Goal: Task Accomplishment & Management: Manage account settings

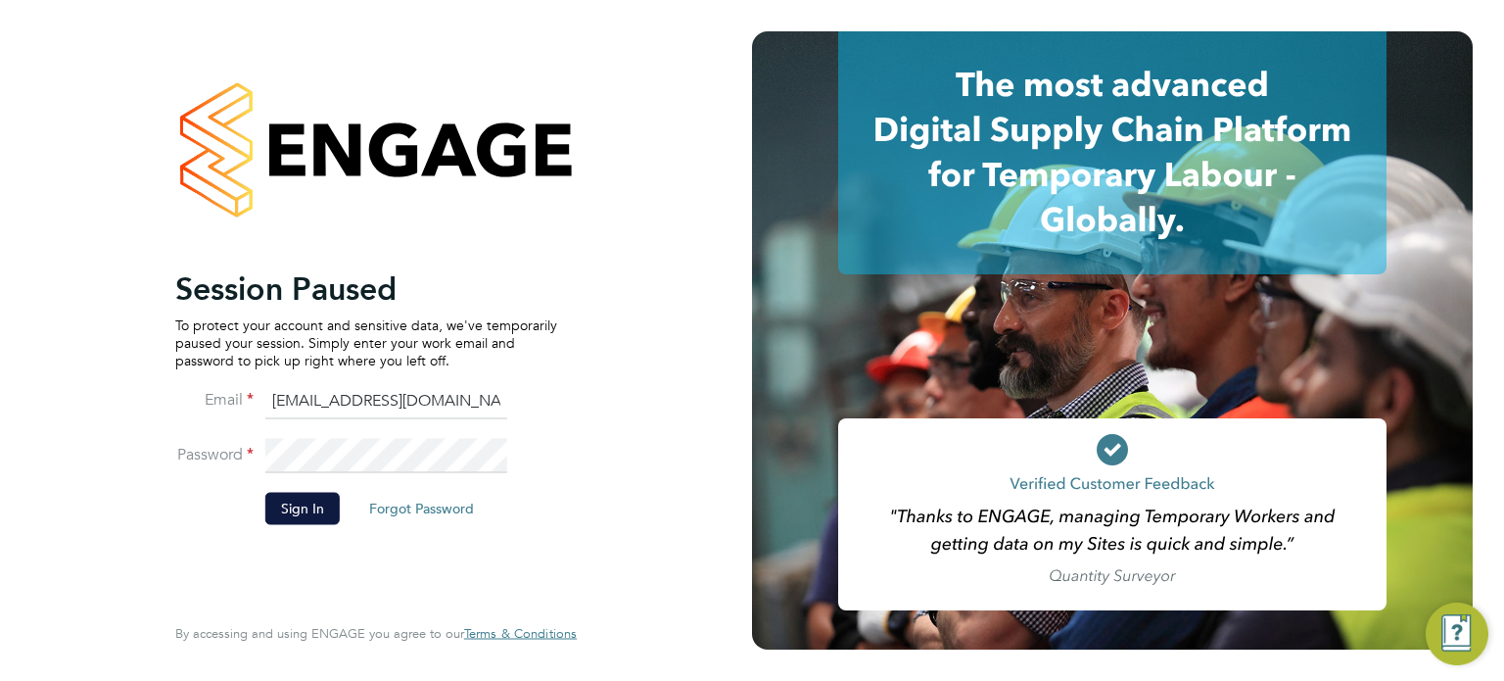
click at [368, 396] on input "[EMAIL_ADDRESS][DOMAIN_NAME]" at bounding box center [386, 401] width 242 height 35
type input "[EMAIL_ADDRESS][DOMAIN_NAME]"
click at [274, 498] on button "Sign In" at bounding box center [302, 508] width 74 height 31
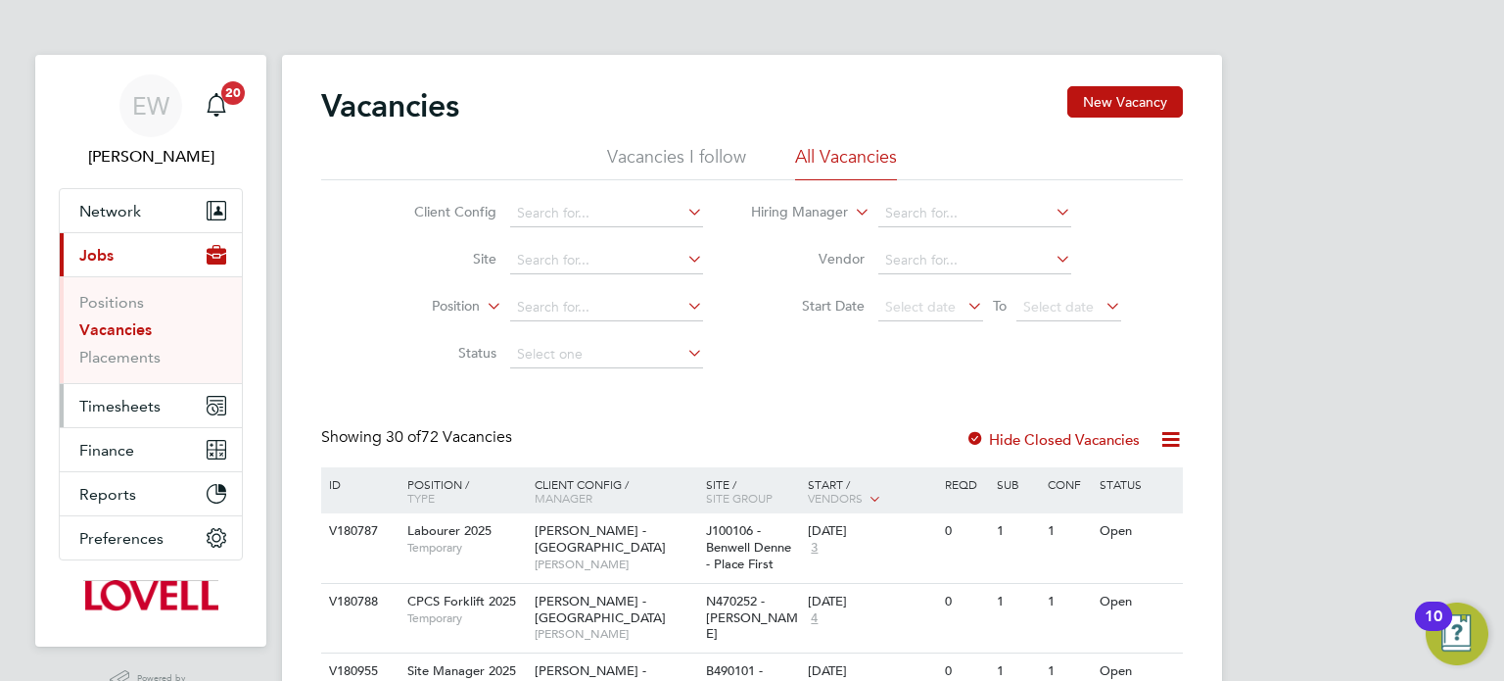
click at [130, 411] on span "Timesheets" at bounding box center [119, 406] width 81 height 19
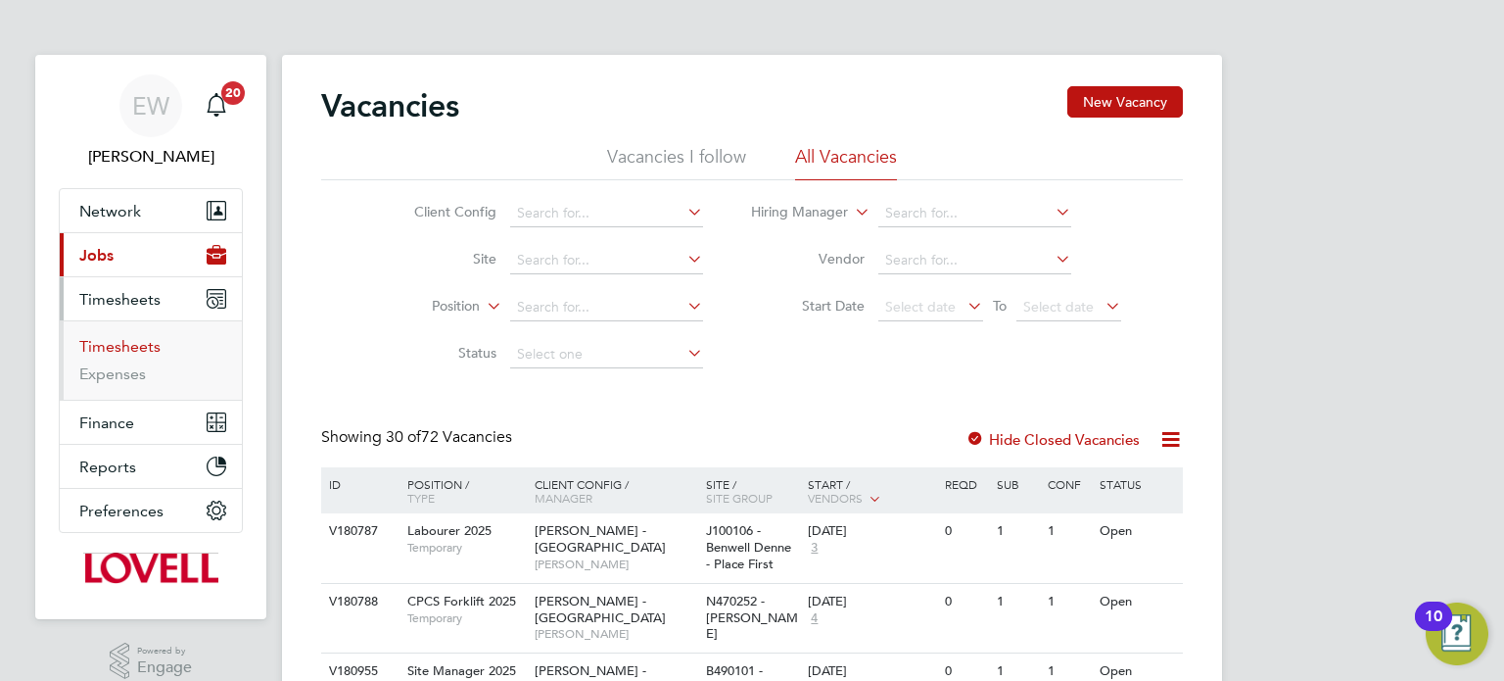
click at [131, 351] on link "Timesheets" at bounding box center [119, 346] width 81 height 19
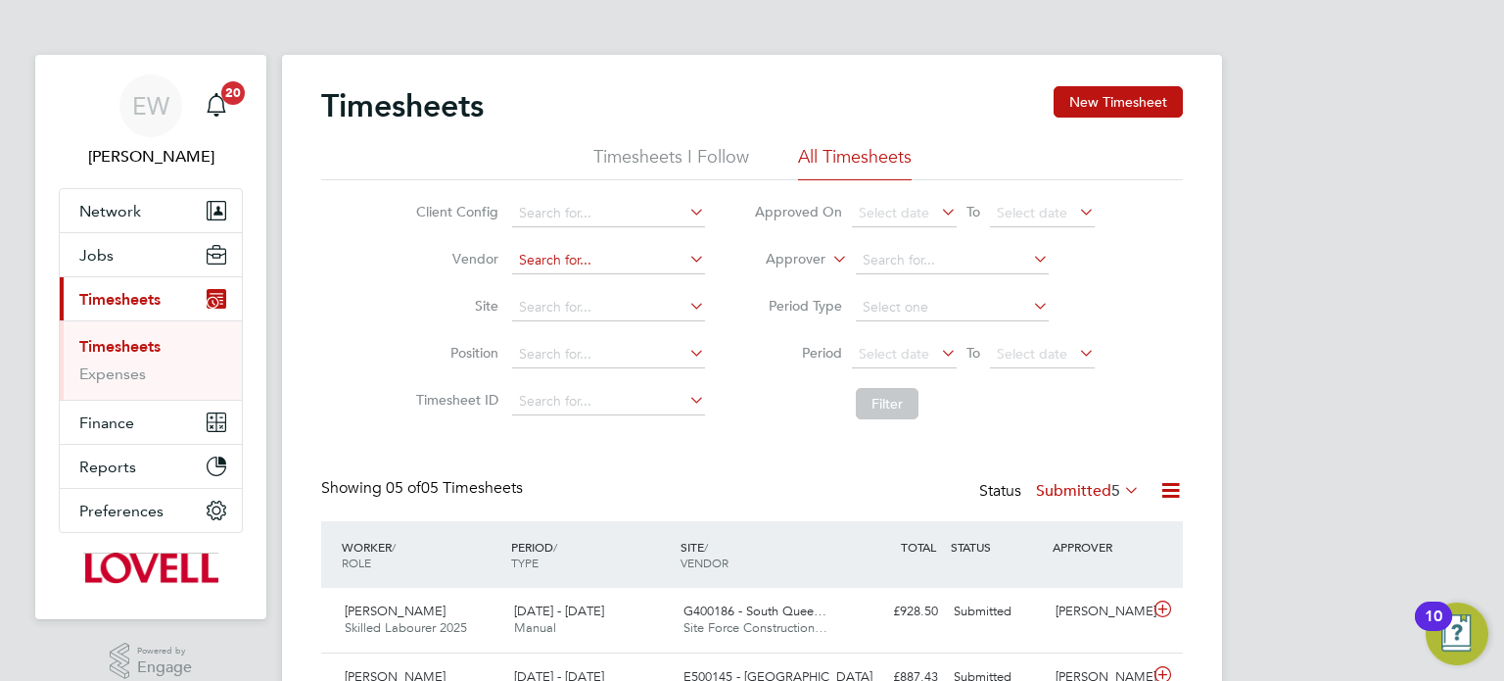
click at [578, 263] on input at bounding box center [608, 260] width 193 height 27
click at [591, 282] on li "Rand stad Solutions Limited" at bounding box center [608, 286] width 194 height 26
type input "Randstad Solutions Limited"
click at [906, 354] on span "Select date" at bounding box center [894, 354] width 71 height 18
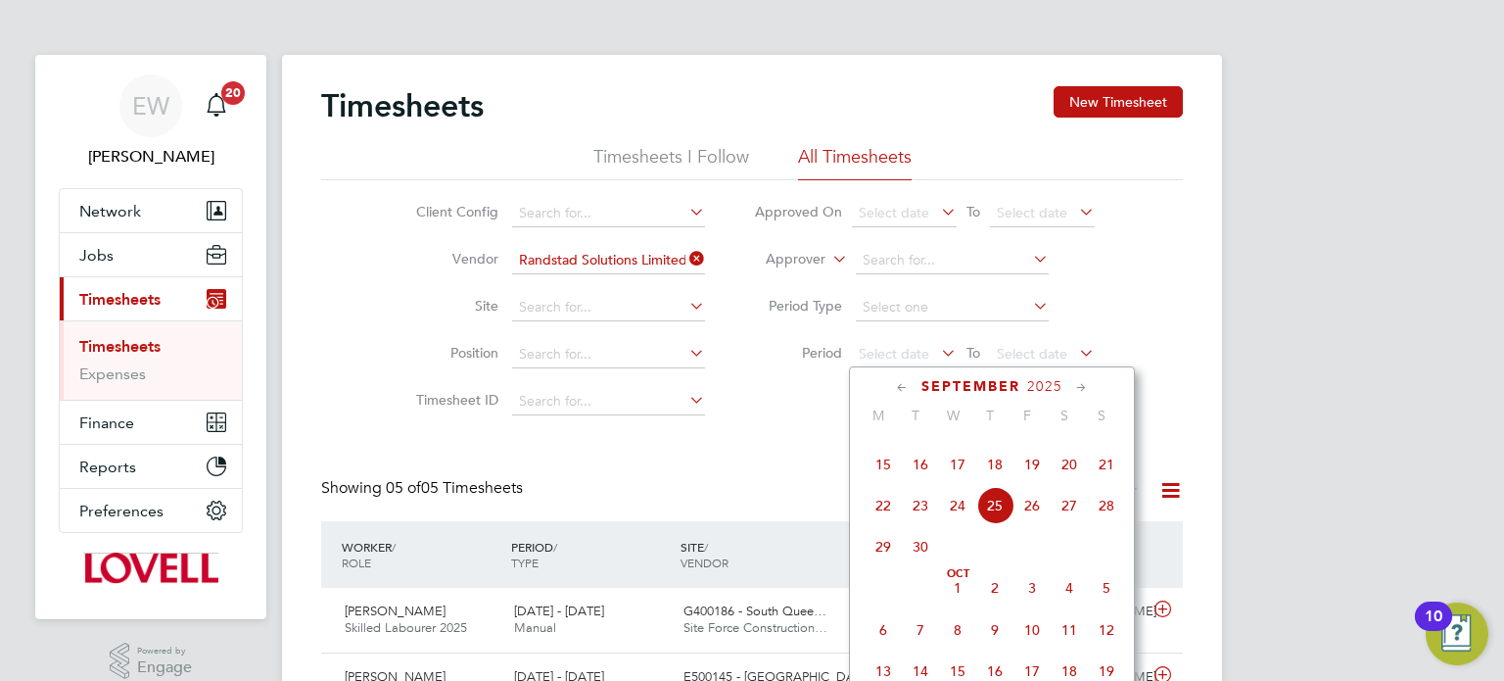
click at [1073, 442] on span "13" at bounding box center [1069, 422] width 37 height 37
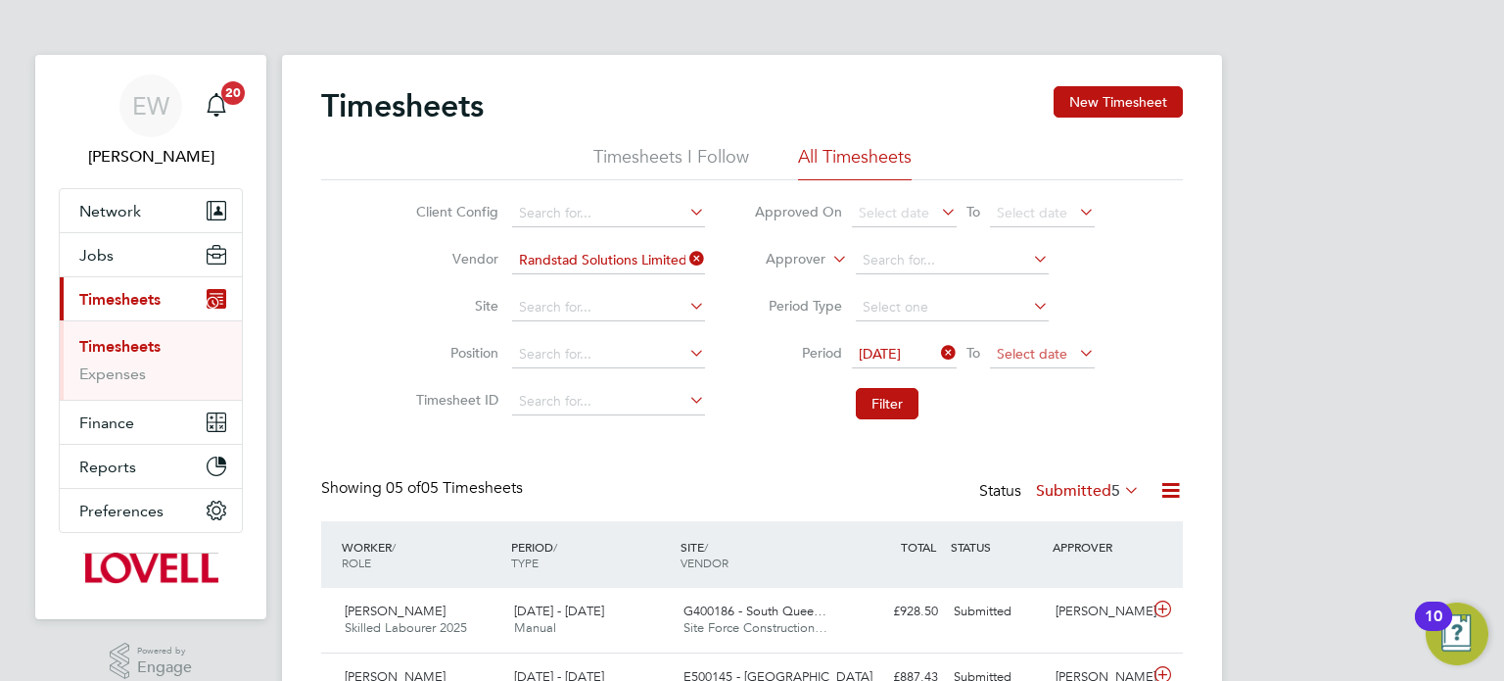
click at [1039, 356] on span "Select date" at bounding box center [1032, 354] width 71 height 18
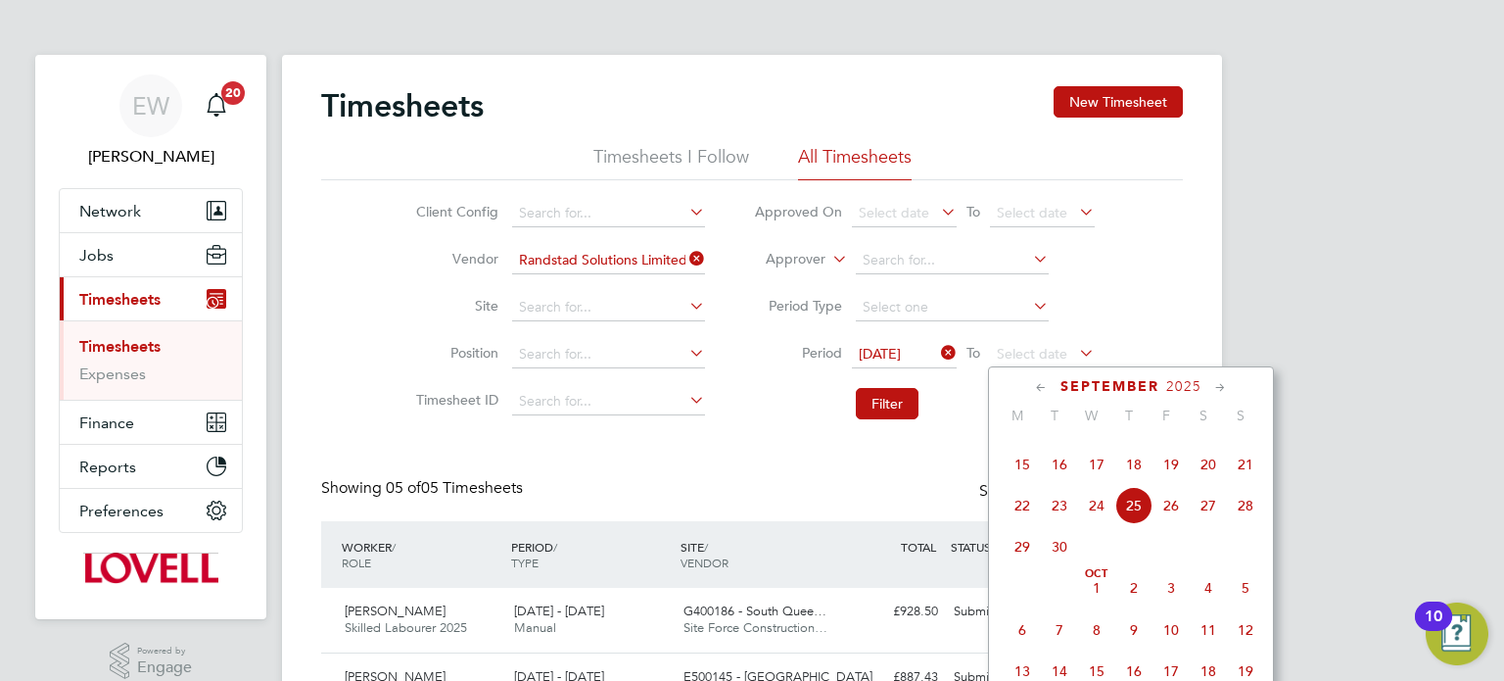
click at [1156, 483] on span "19" at bounding box center [1171, 464] width 37 height 37
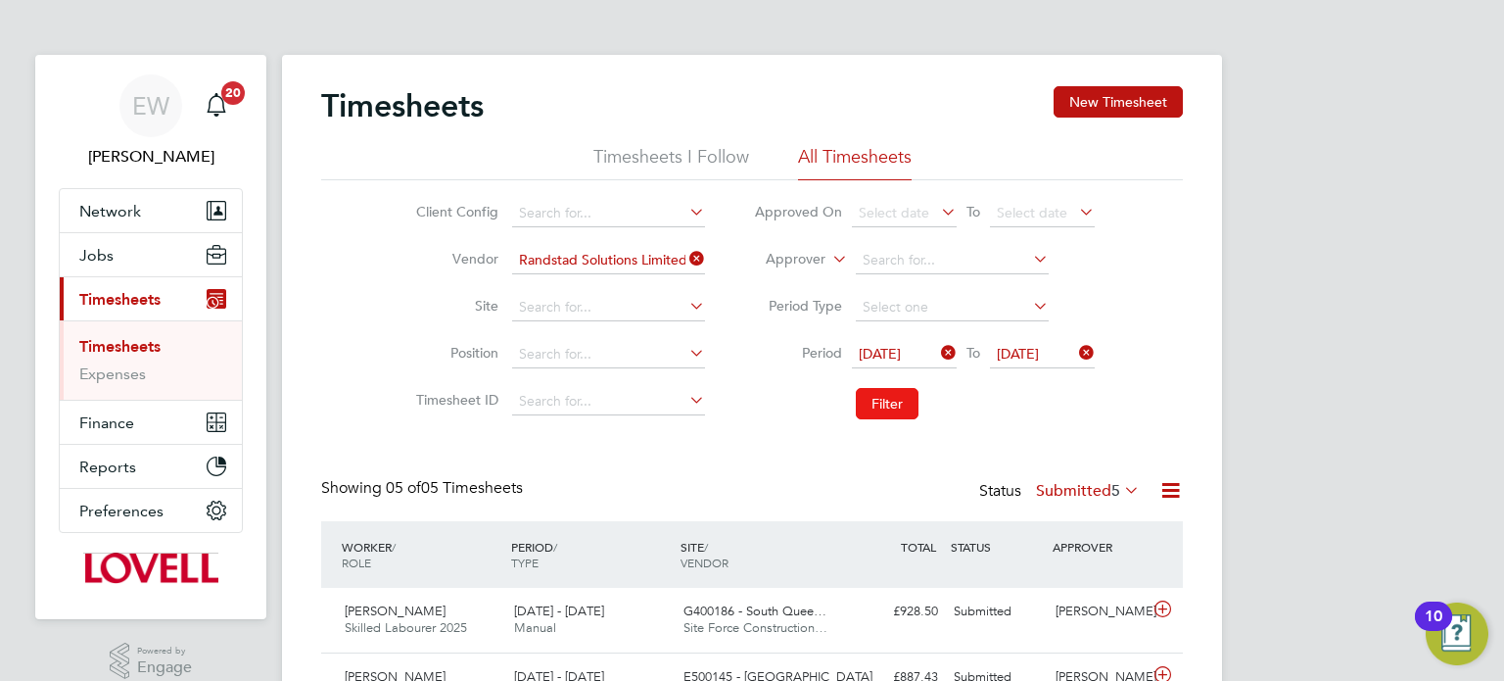
click at [886, 403] on button "Filter" at bounding box center [887, 403] width 63 height 31
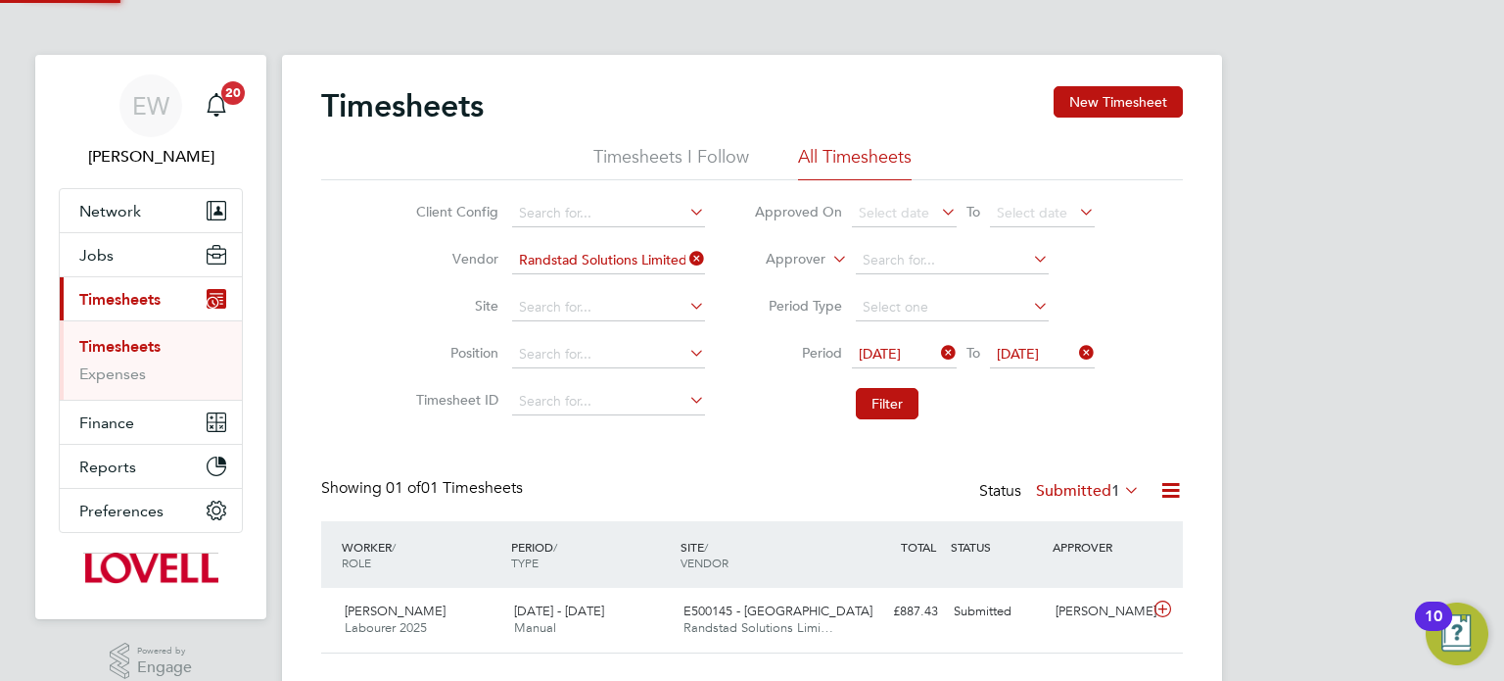
scroll to position [49, 170]
click at [1064, 487] on label "Submitted 1" at bounding box center [1088, 491] width 104 height 20
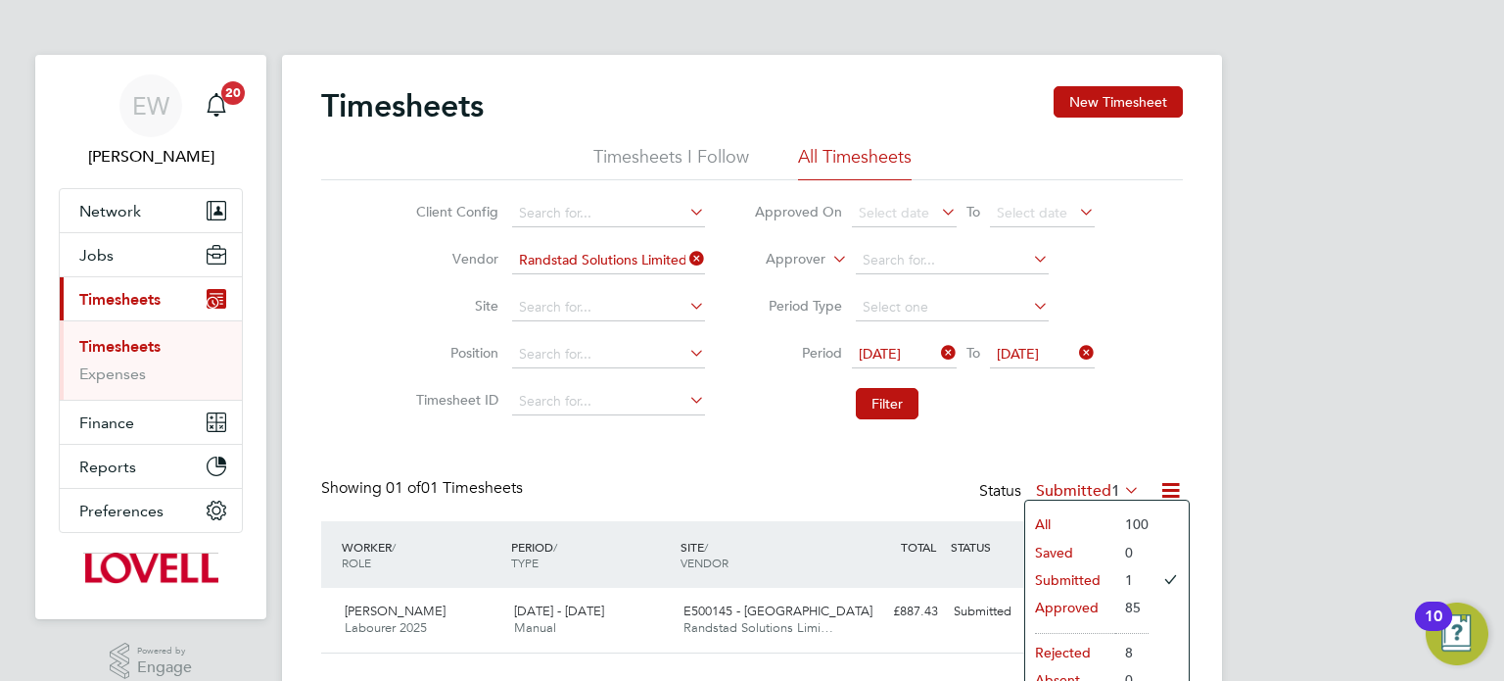
click at [1075, 420] on li "Filter" at bounding box center [925, 403] width 390 height 51
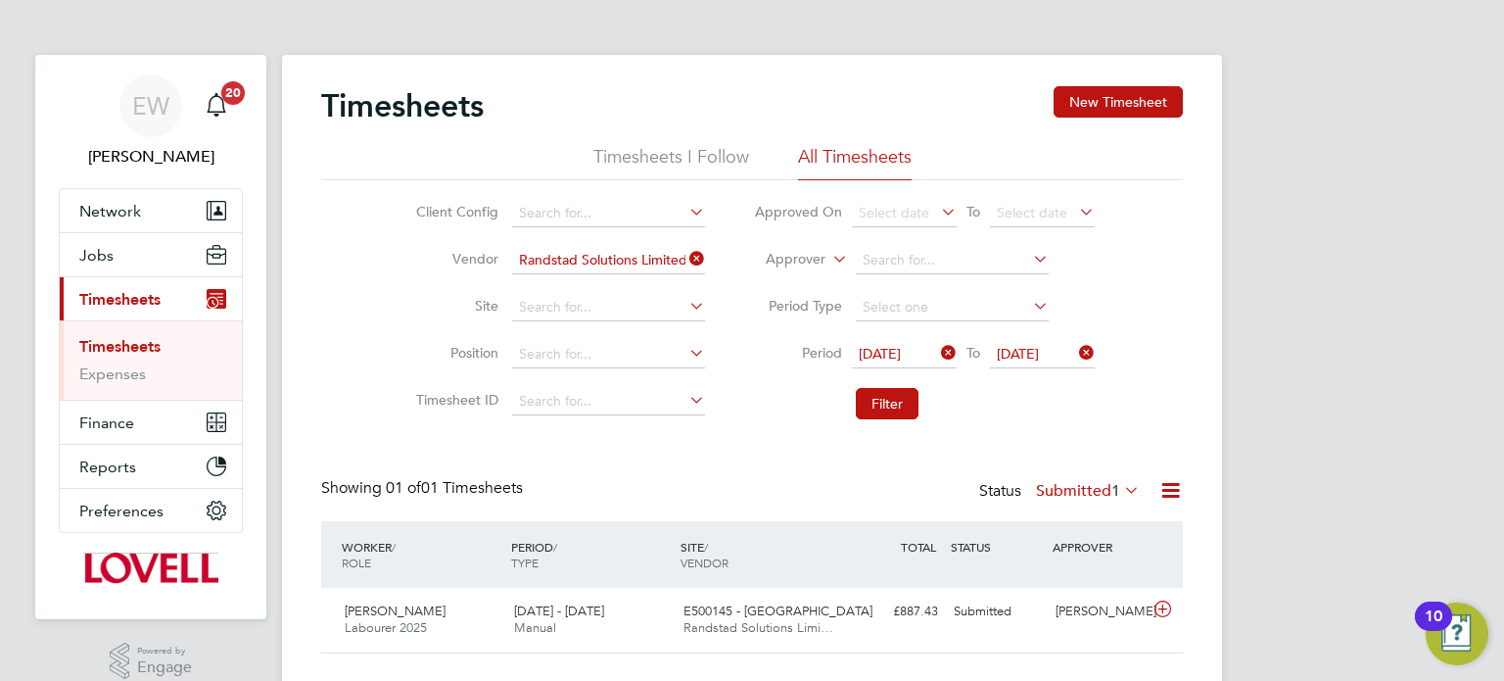
scroll to position [42, 0]
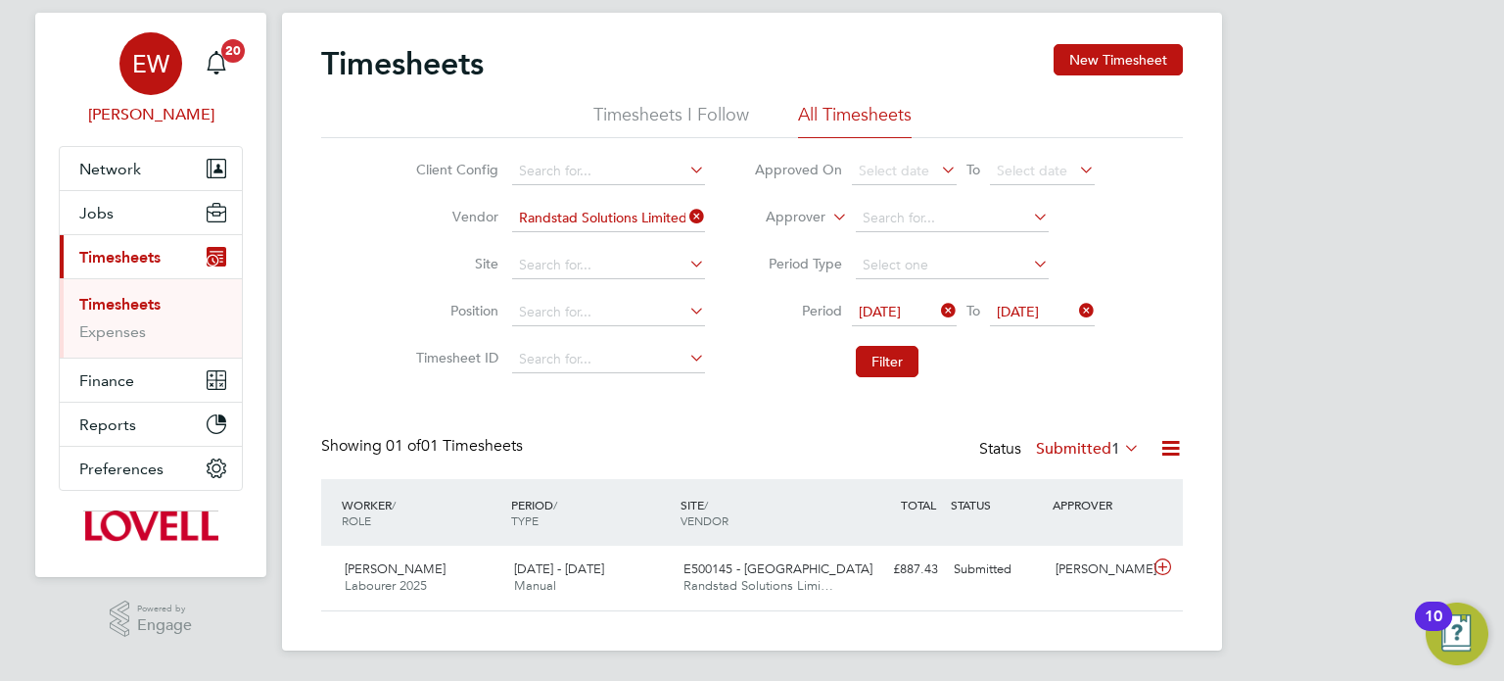
click at [168, 73] on span "EW" at bounding box center [150, 63] width 37 height 25
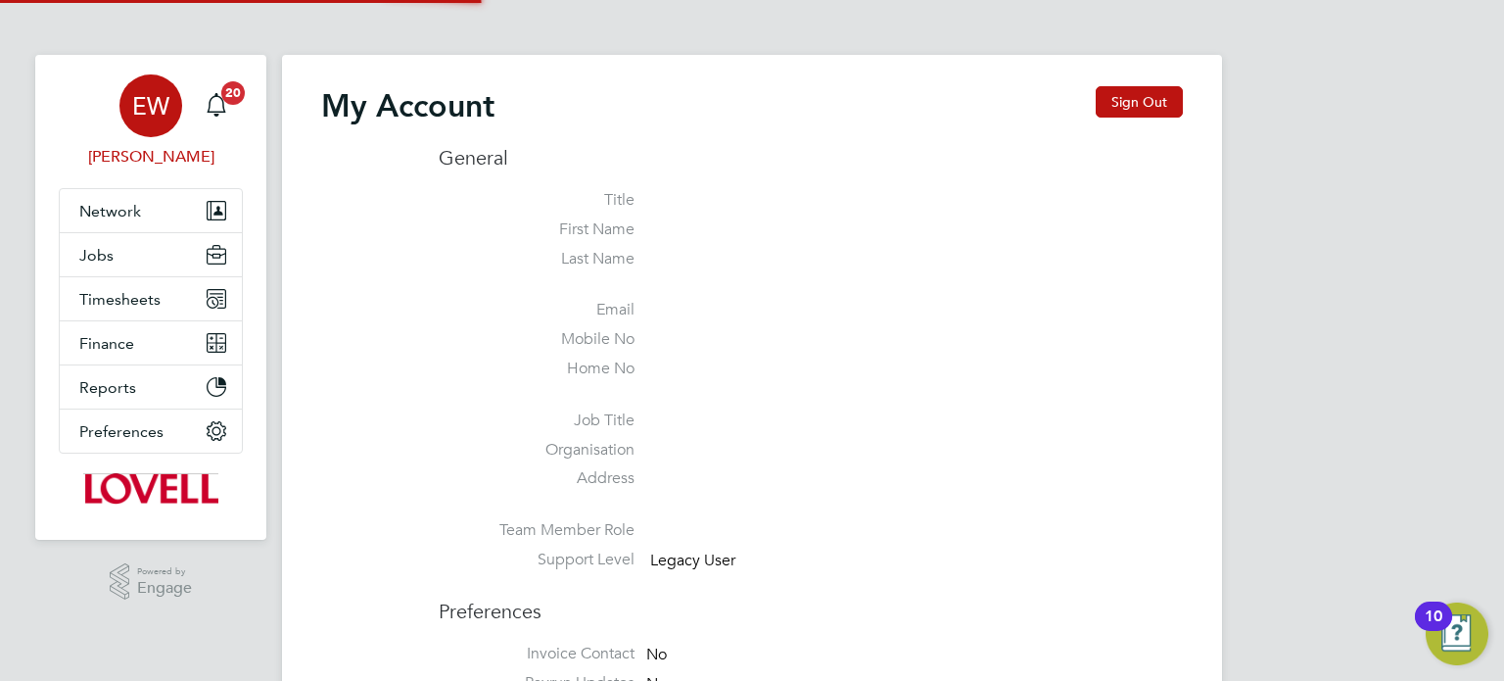
type input "[EMAIL_ADDRESS][DOMAIN_NAME]"
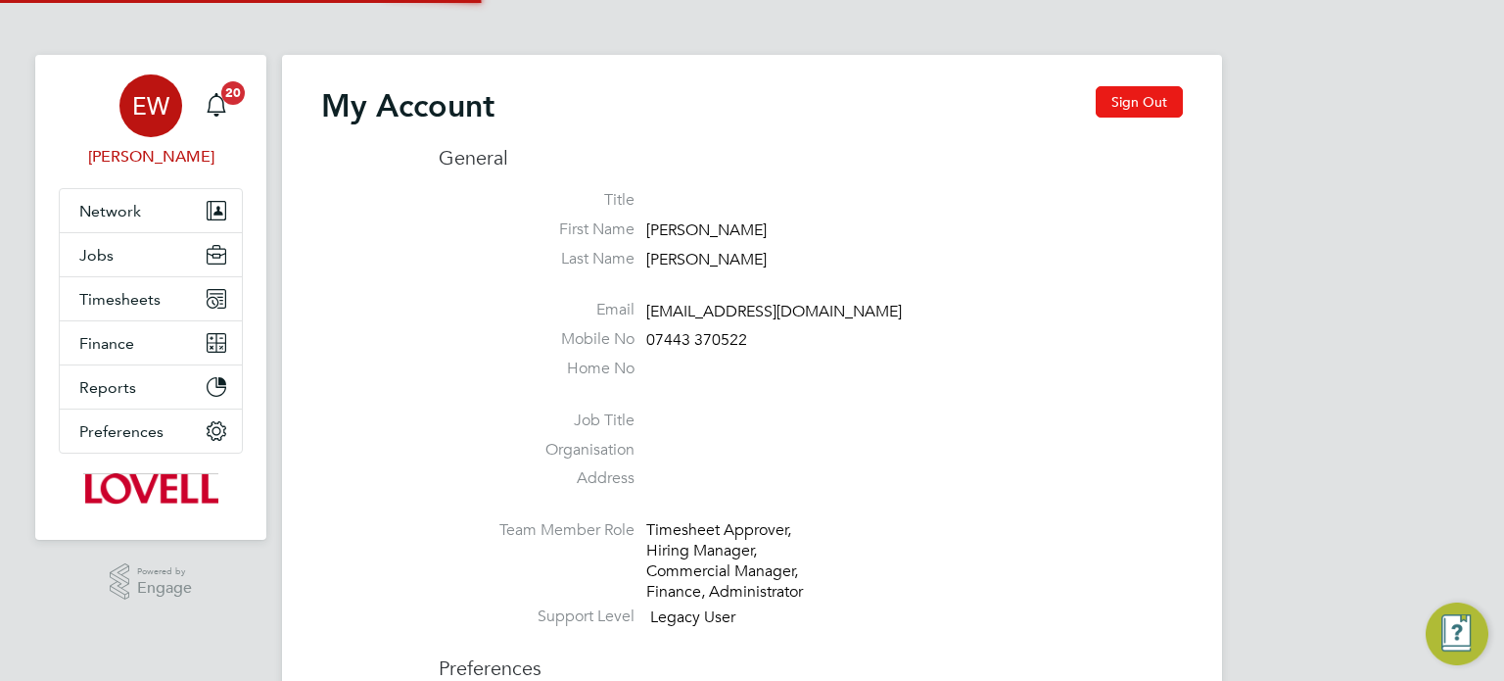
click at [1162, 96] on button "Sign Out" at bounding box center [1139, 101] width 87 height 31
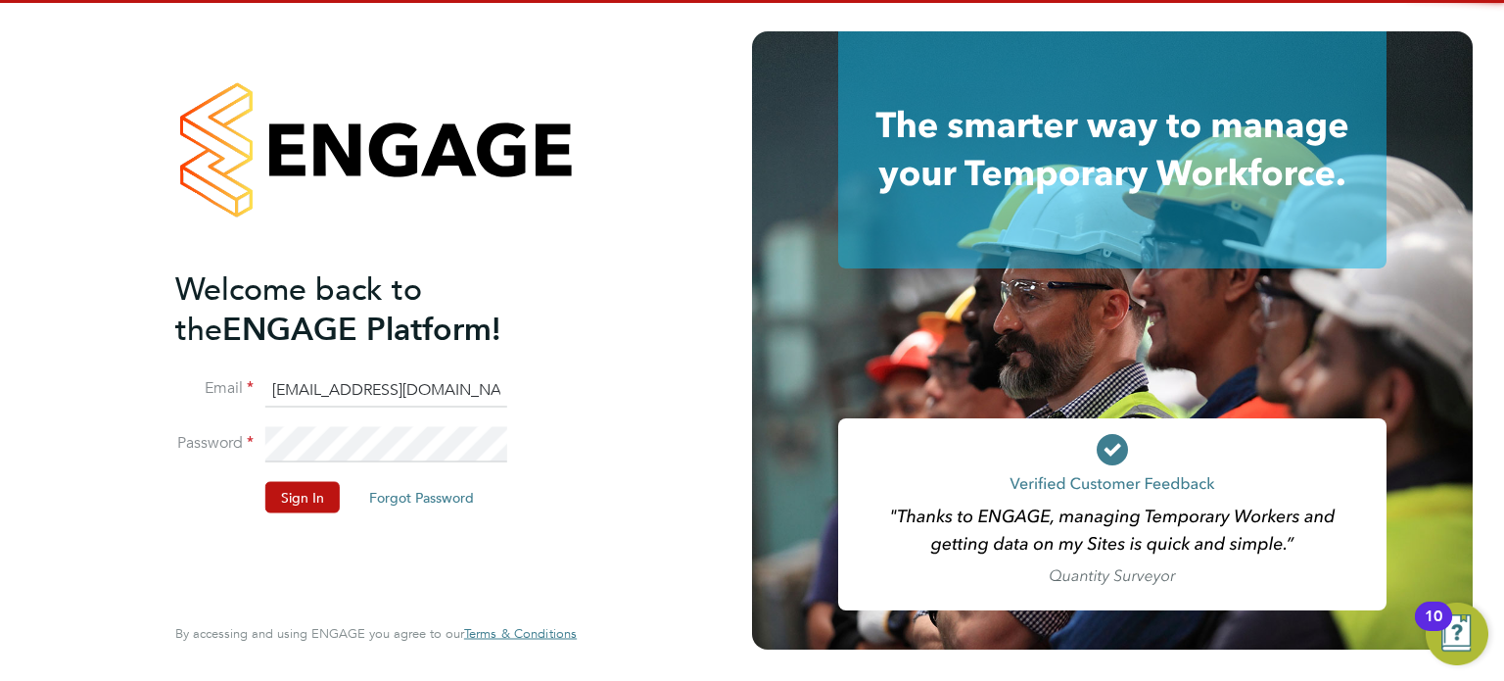
click at [372, 388] on input "[EMAIL_ADDRESS][DOMAIN_NAME]" at bounding box center [386, 389] width 242 height 35
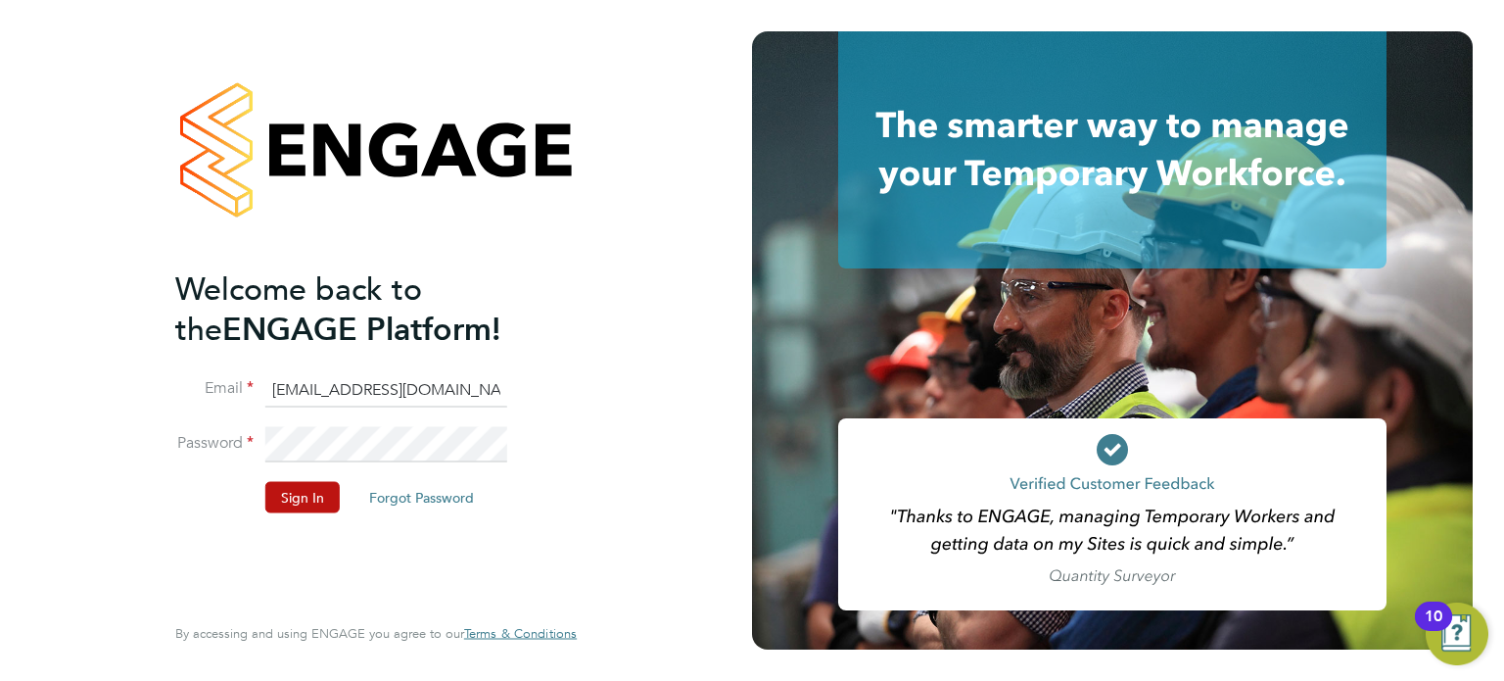
type input "emma.wells@randstad.co.uk"
click at [303, 505] on button "Sign In" at bounding box center [302, 496] width 74 height 31
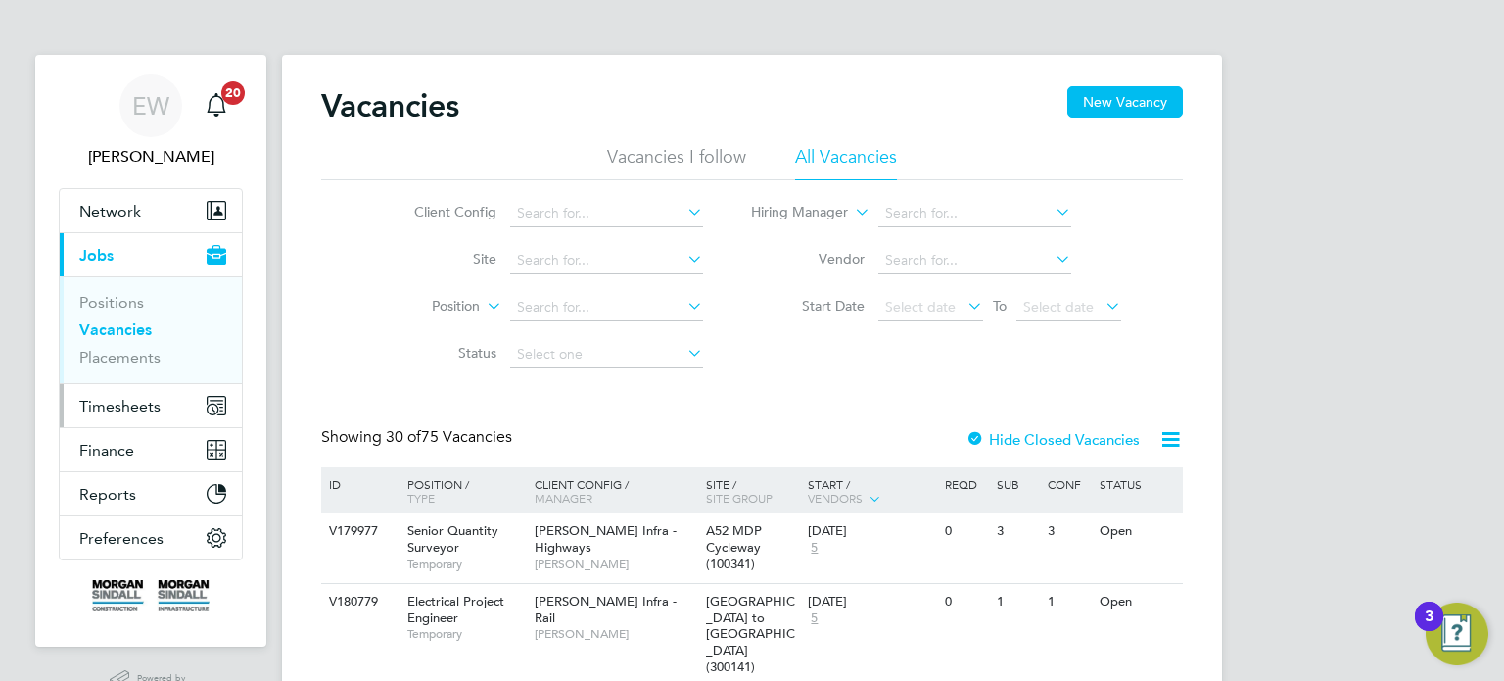
click at [132, 406] on span "Timesheets" at bounding box center [119, 406] width 81 height 19
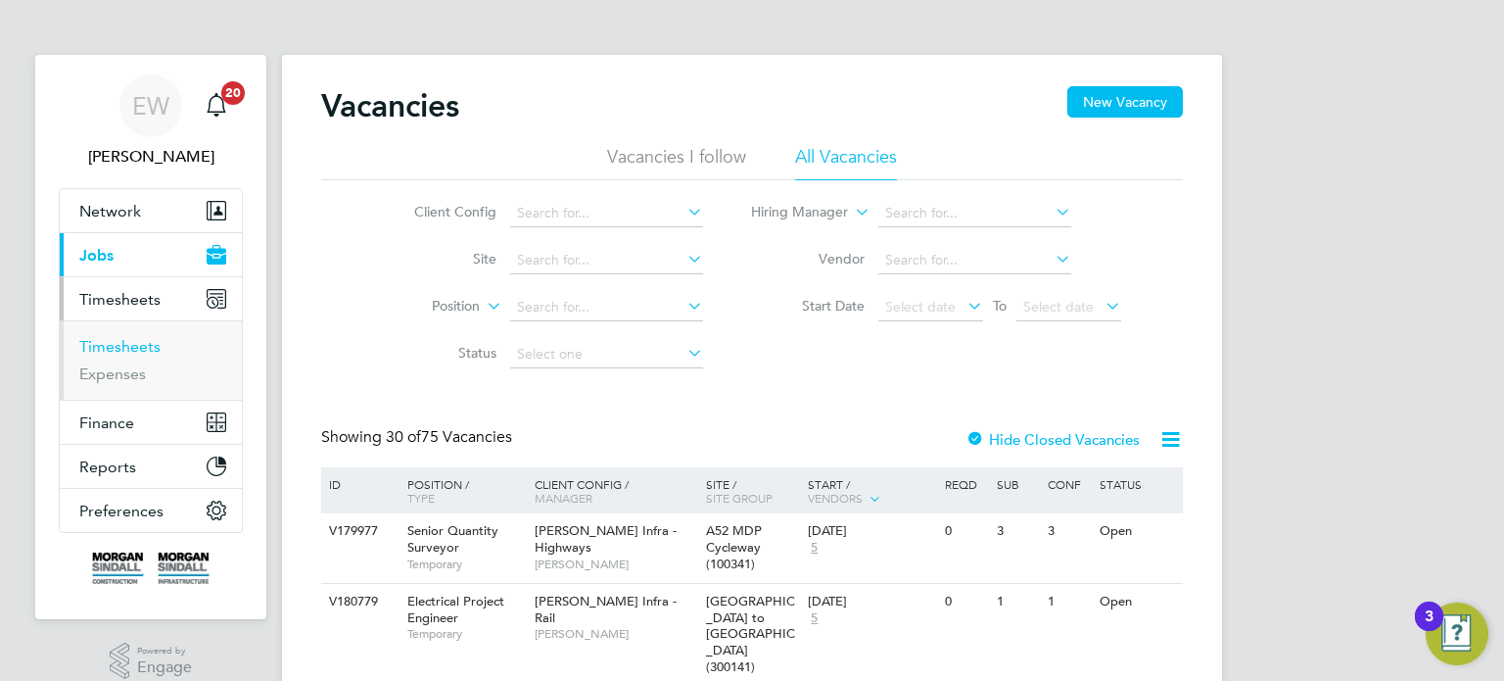
click at [117, 340] on link "Timesheets" at bounding box center [119, 346] width 81 height 19
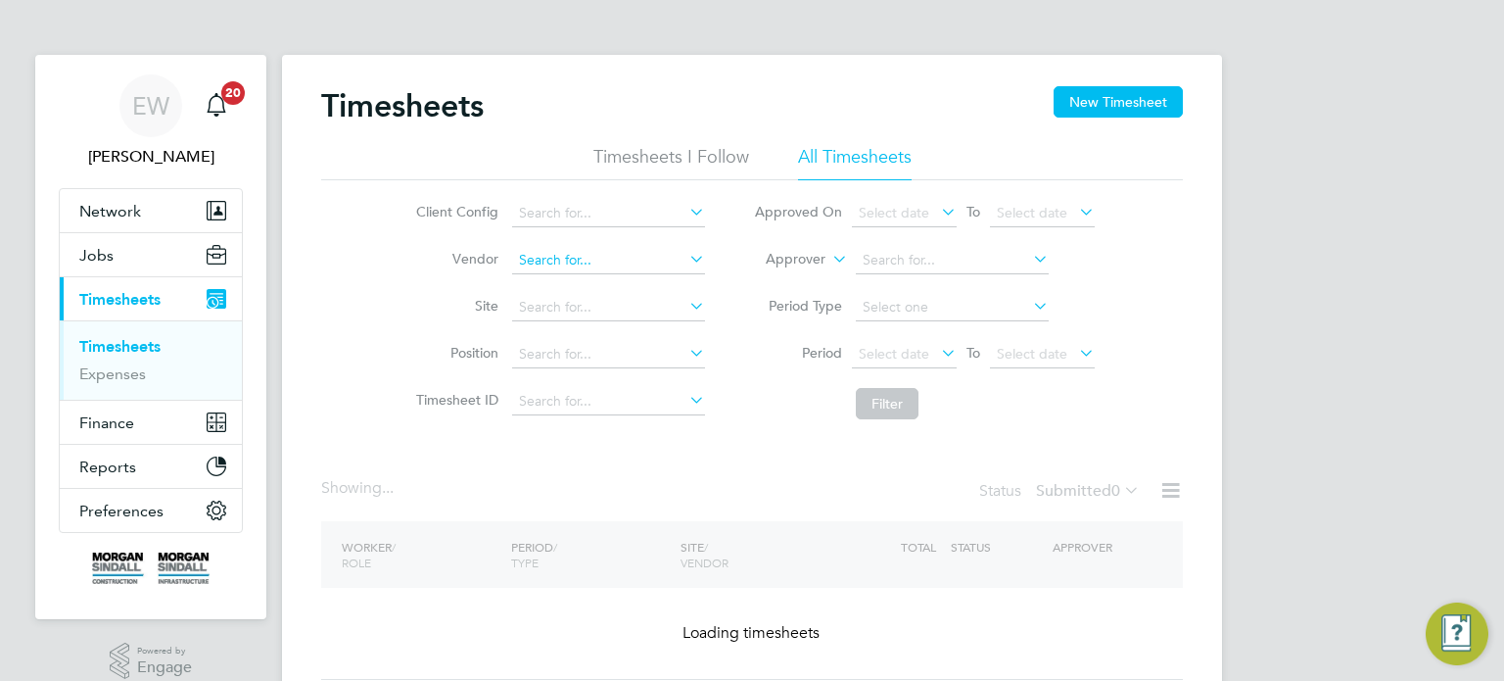
click at [570, 257] on input at bounding box center [608, 260] width 193 height 27
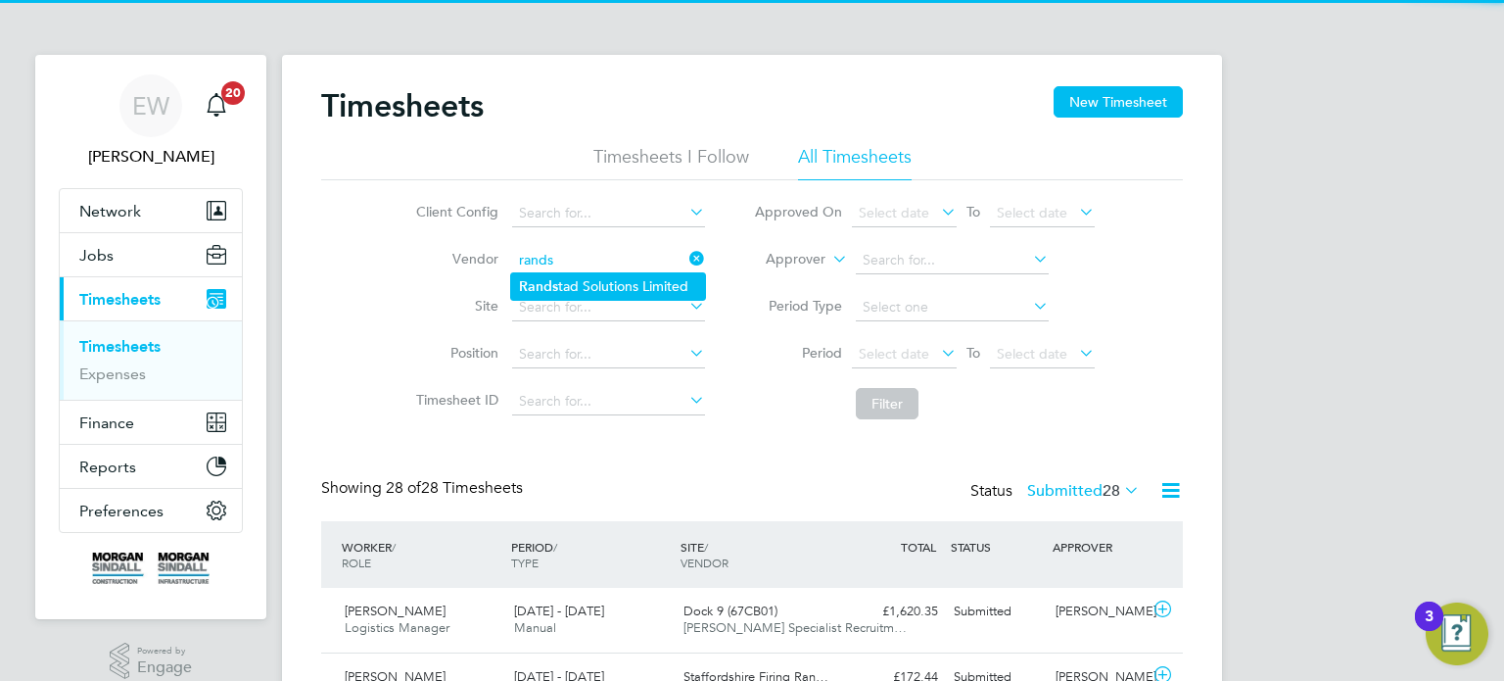
click at [639, 284] on li "Rands tad Solutions Limited" at bounding box center [608, 286] width 194 height 26
type input "Randstad Solutions Limited"
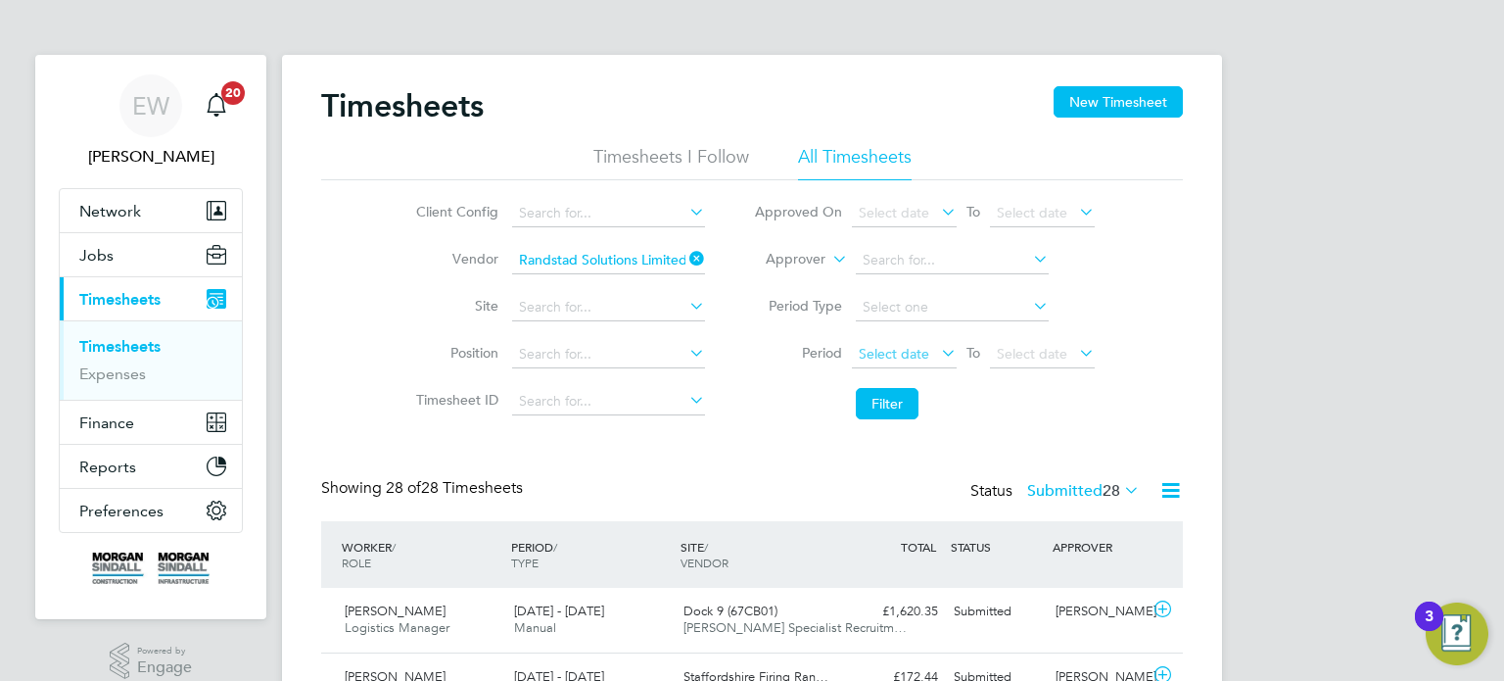
click at [888, 354] on span "Select date" at bounding box center [894, 354] width 71 height 18
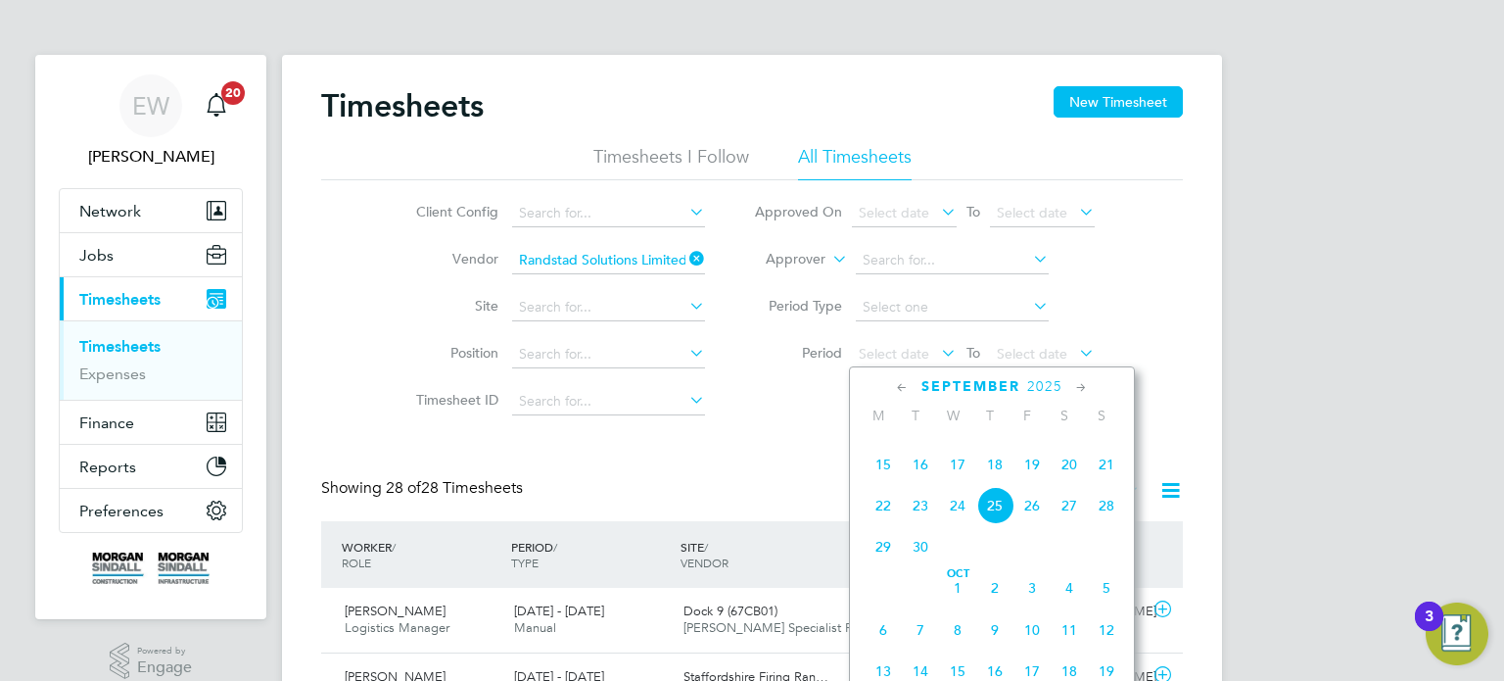
click at [1065, 442] on span "13" at bounding box center [1069, 422] width 37 height 37
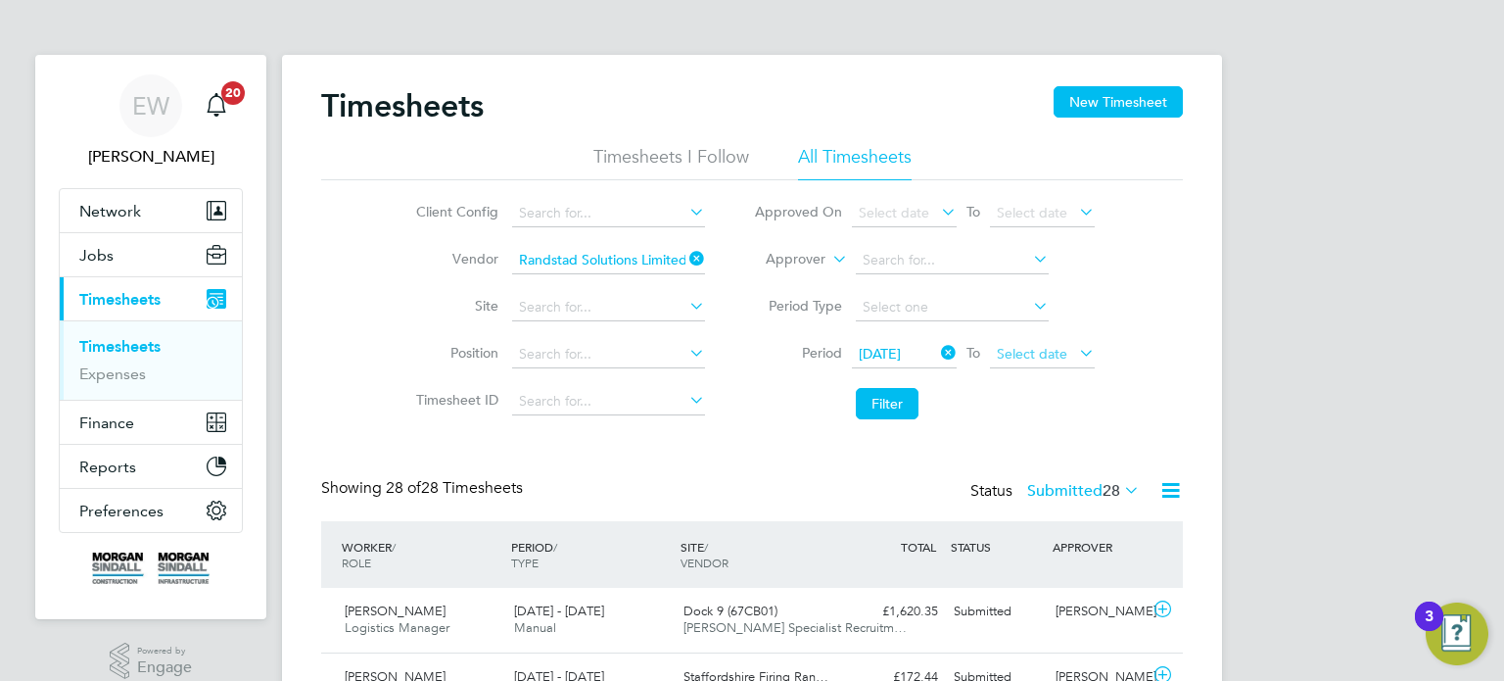
click at [1028, 347] on span "Select date" at bounding box center [1032, 354] width 71 height 18
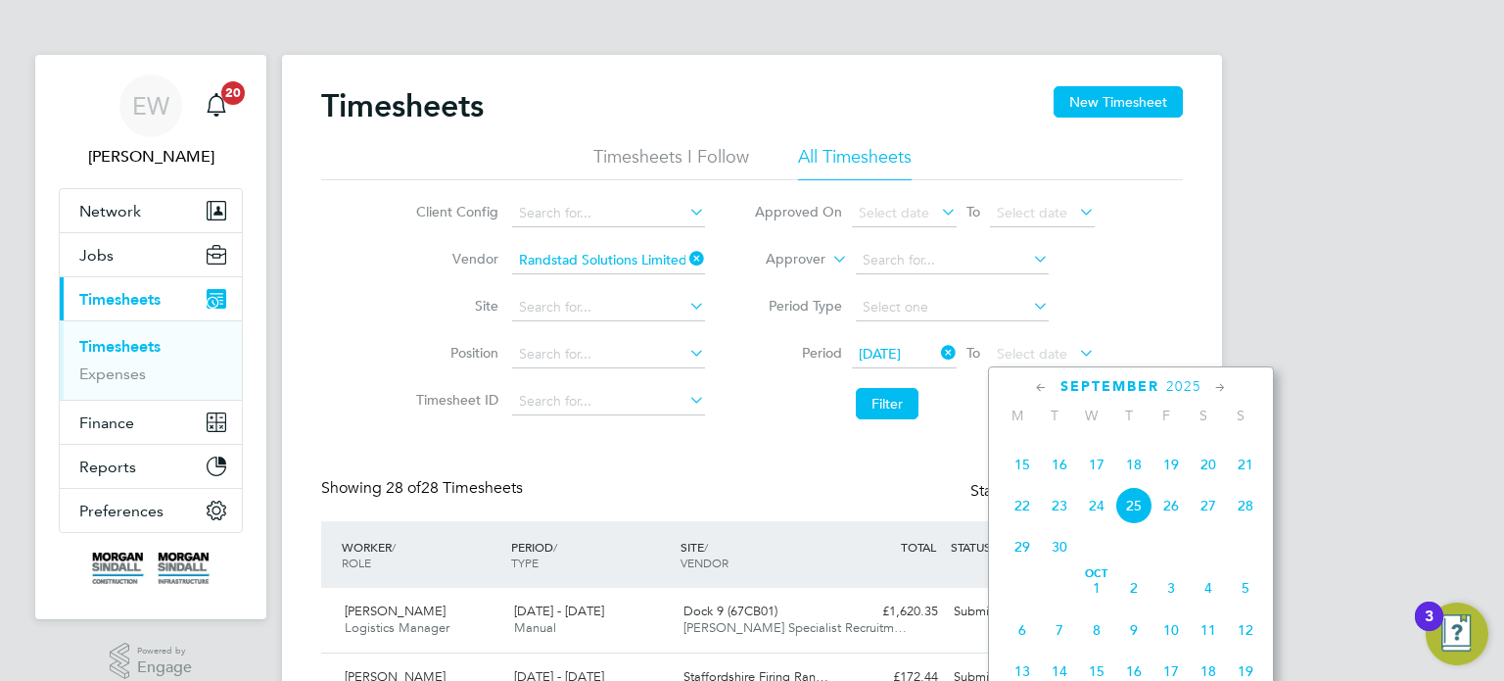
click at [1163, 483] on span "19" at bounding box center [1171, 464] width 37 height 37
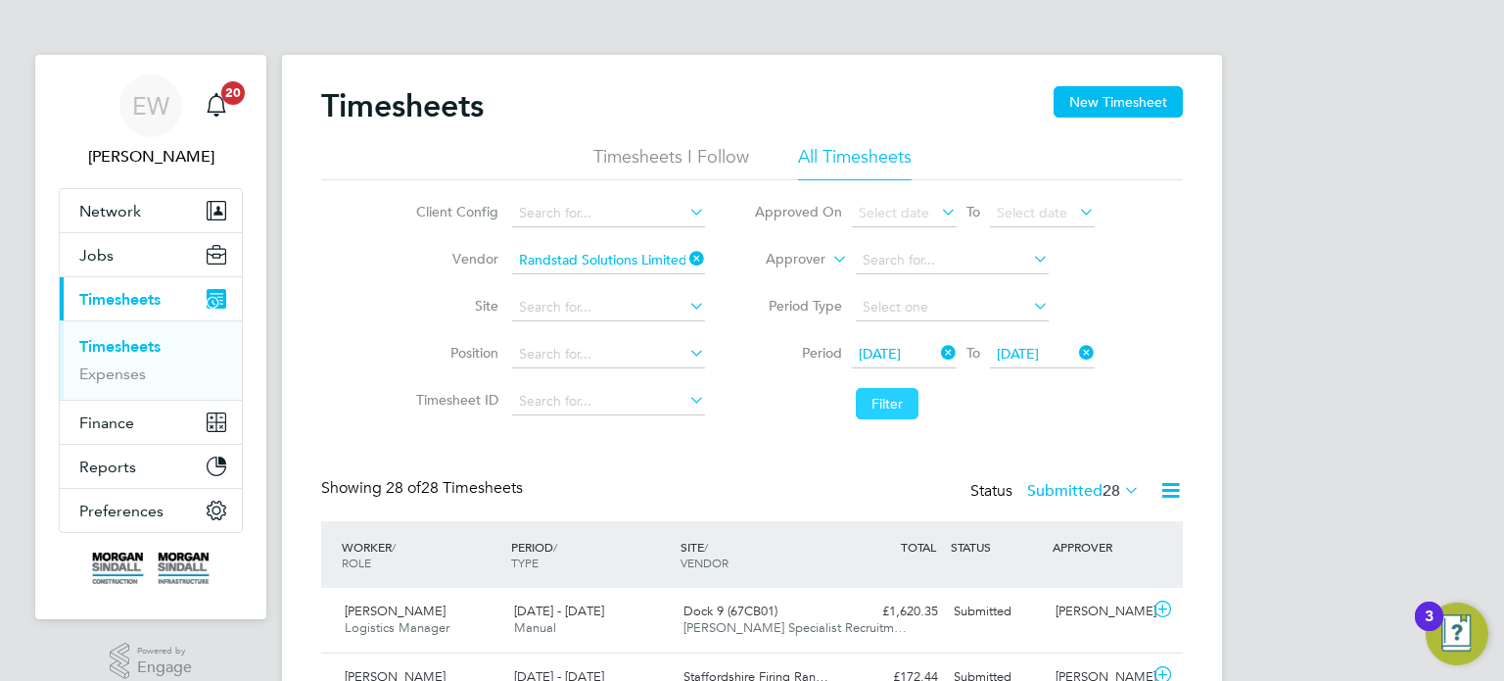
click at [905, 417] on button "Filter" at bounding box center [887, 403] width 63 height 31
click at [1087, 504] on div "Status Submitted 2" at bounding box center [1061, 491] width 165 height 27
click at [1074, 494] on label "Submitted 2" at bounding box center [1088, 491] width 104 height 20
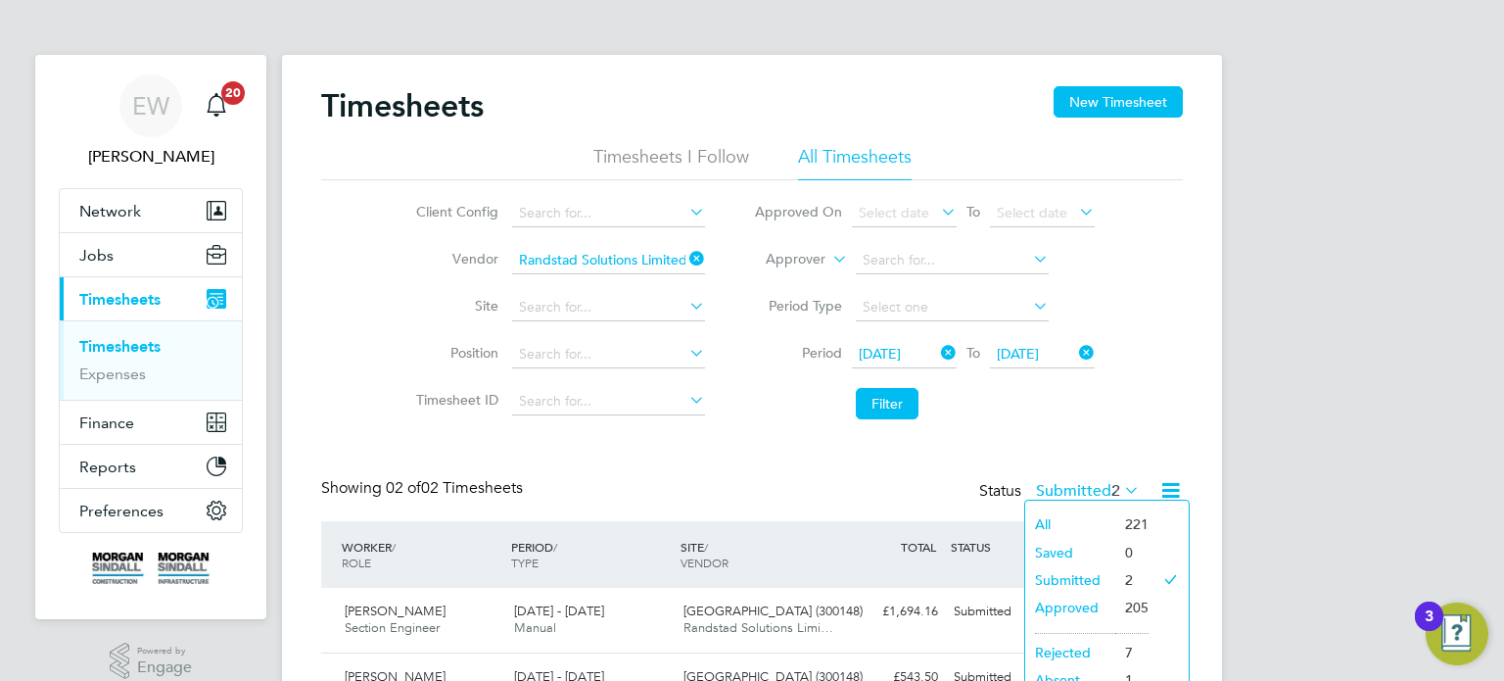
click at [1076, 471] on div "Timesheets New Timesheet Timesheets I Follow All Timesheets Client Config Vendo…" at bounding box center [752, 402] width 862 height 633
